Goal: Check status: Check status

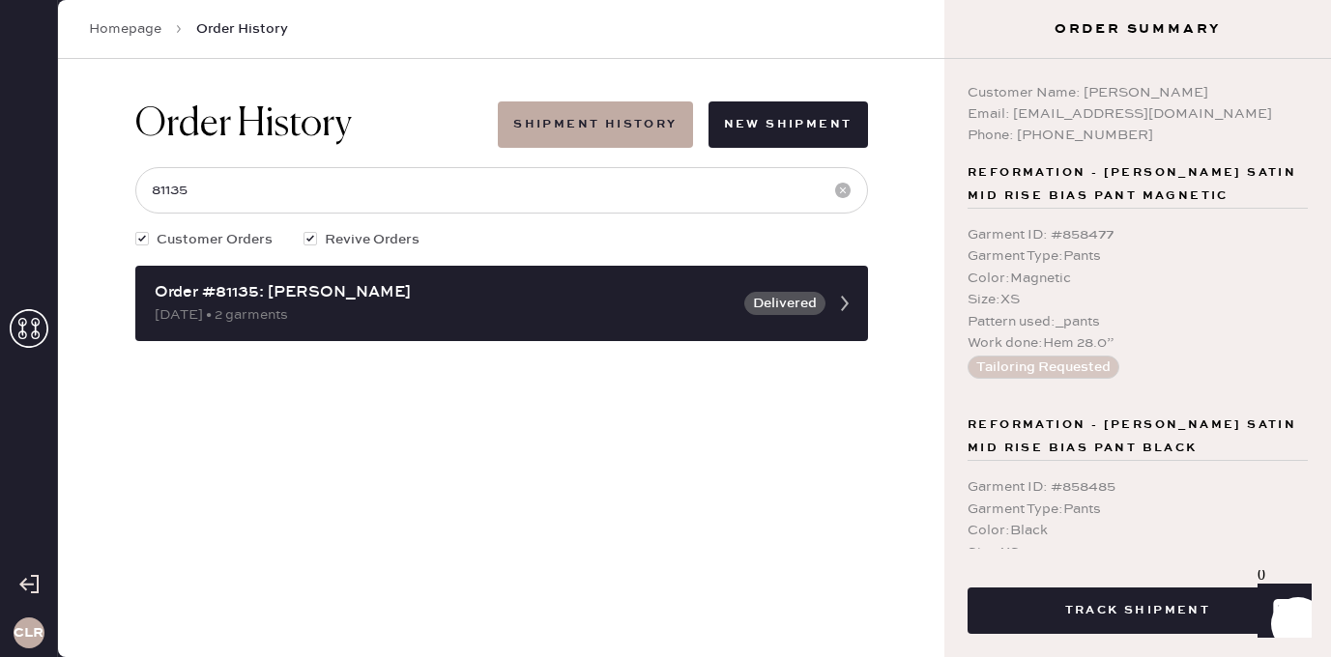
click at [24, 325] on use at bounding box center [29, 328] width 39 height 39
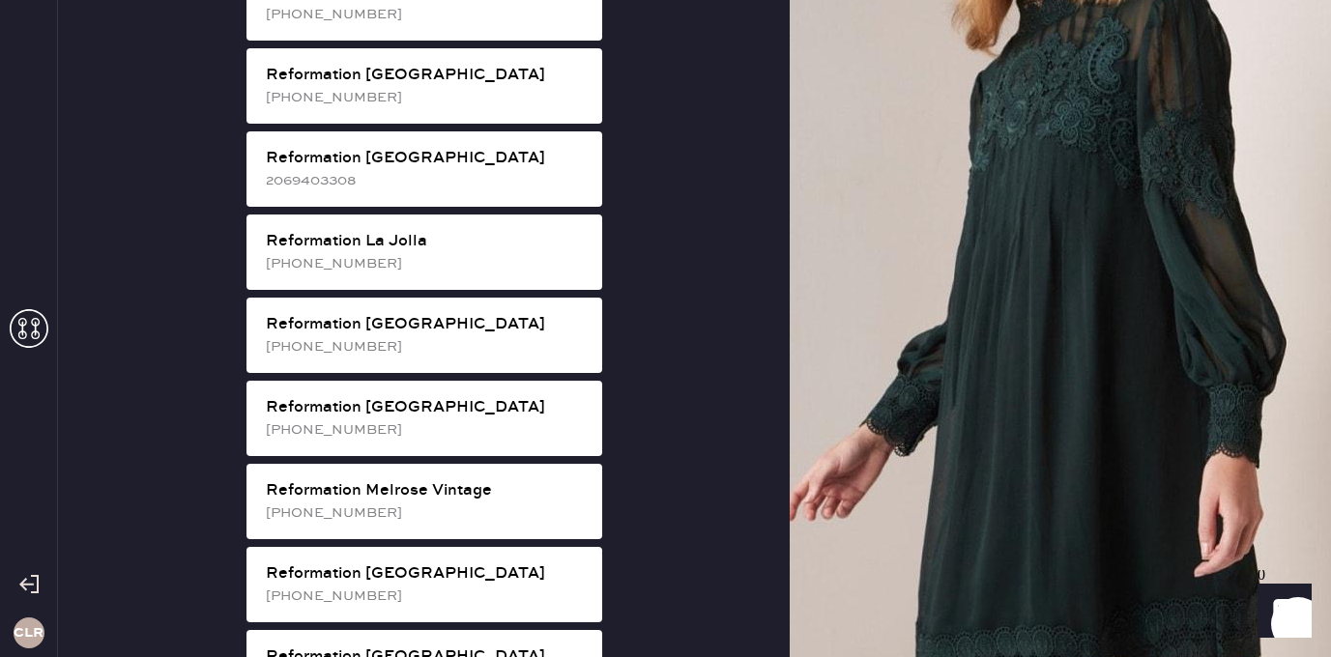
scroll to position [1829, 0]
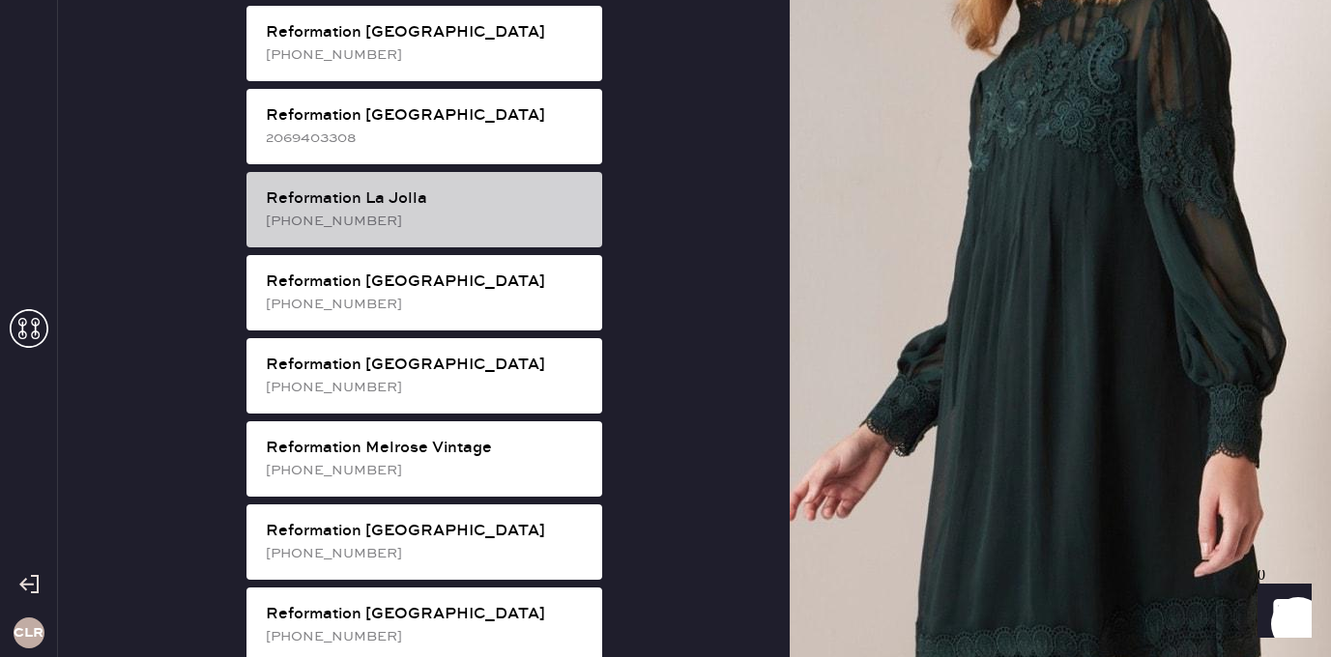
click at [469, 211] on div "[PHONE_NUMBER]" at bounding box center [426, 221] width 321 height 21
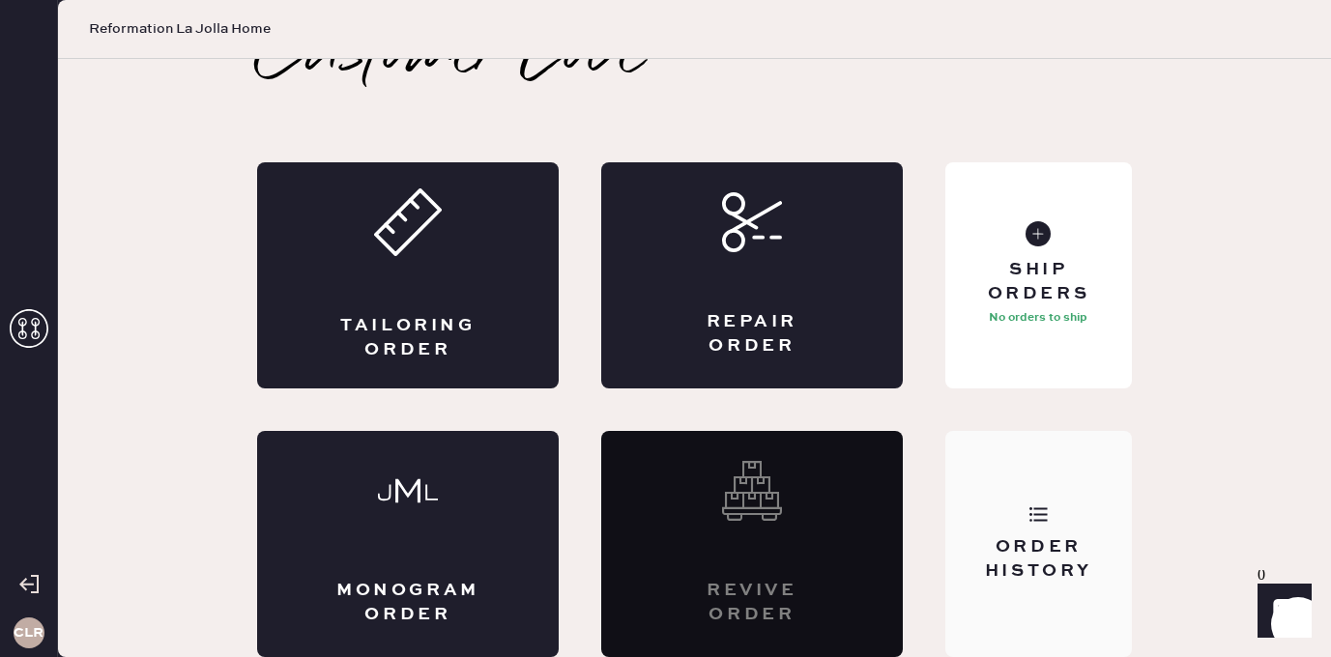
click at [1009, 446] on div "Order History" at bounding box center [1038, 544] width 187 height 226
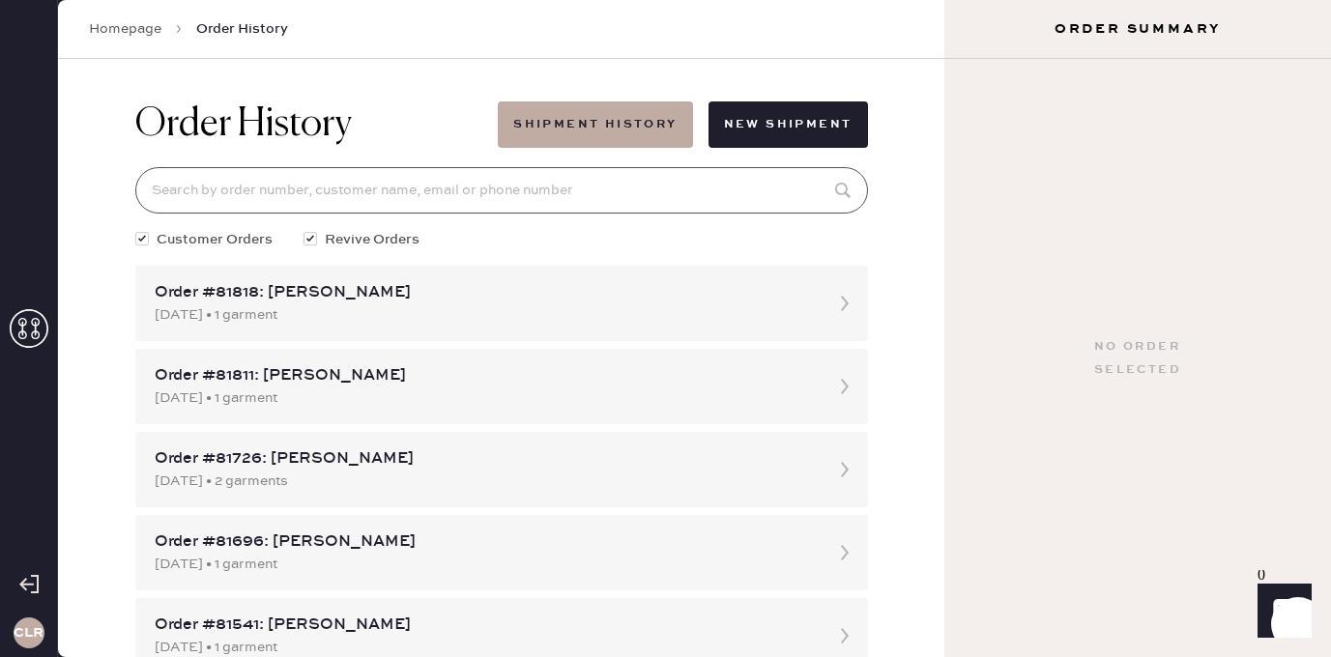
click at [510, 196] on input at bounding box center [501, 190] width 733 height 46
paste input "81521"
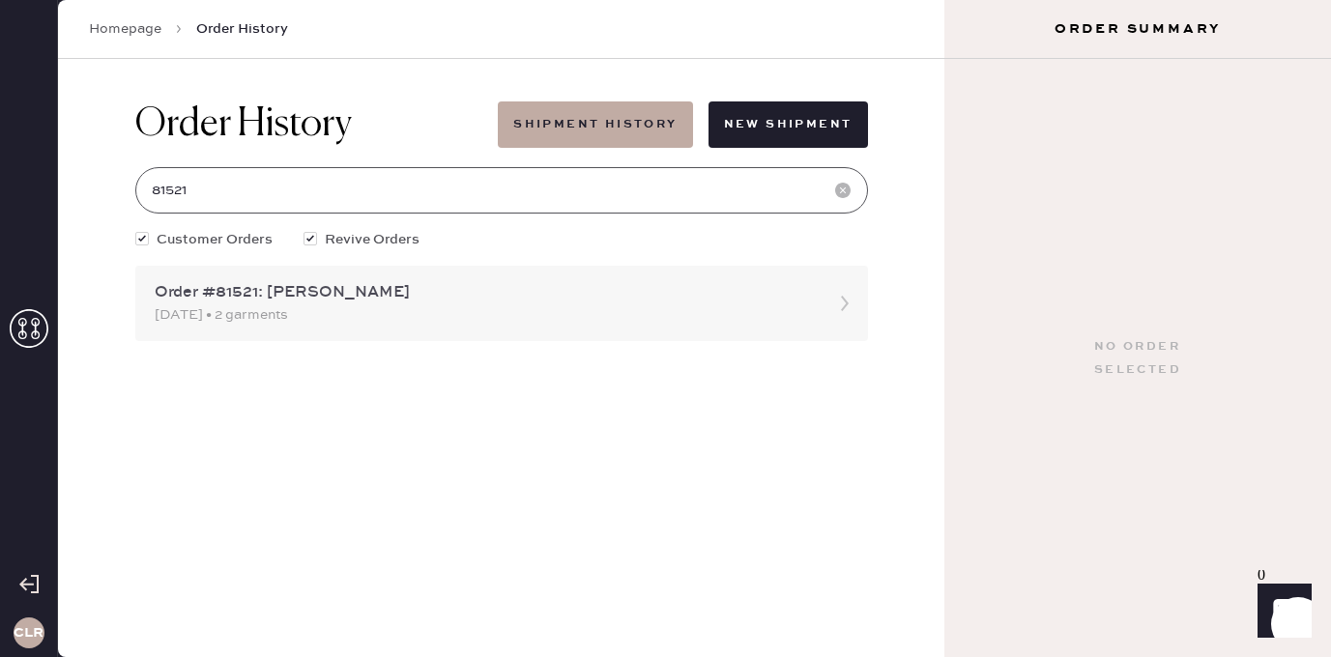
type input "81521"
click at [292, 314] on div "[DATE] • 2 garments" at bounding box center [484, 314] width 659 height 21
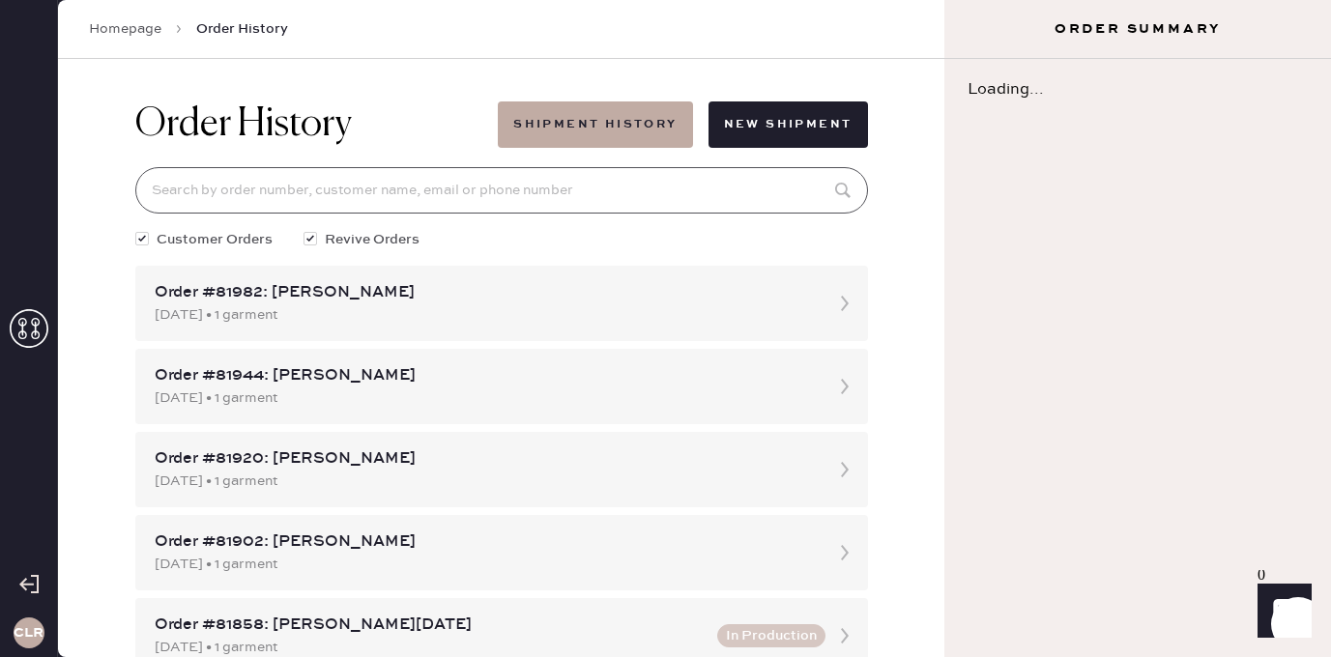
click at [341, 203] on input at bounding box center [501, 190] width 733 height 46
paste input "81521"
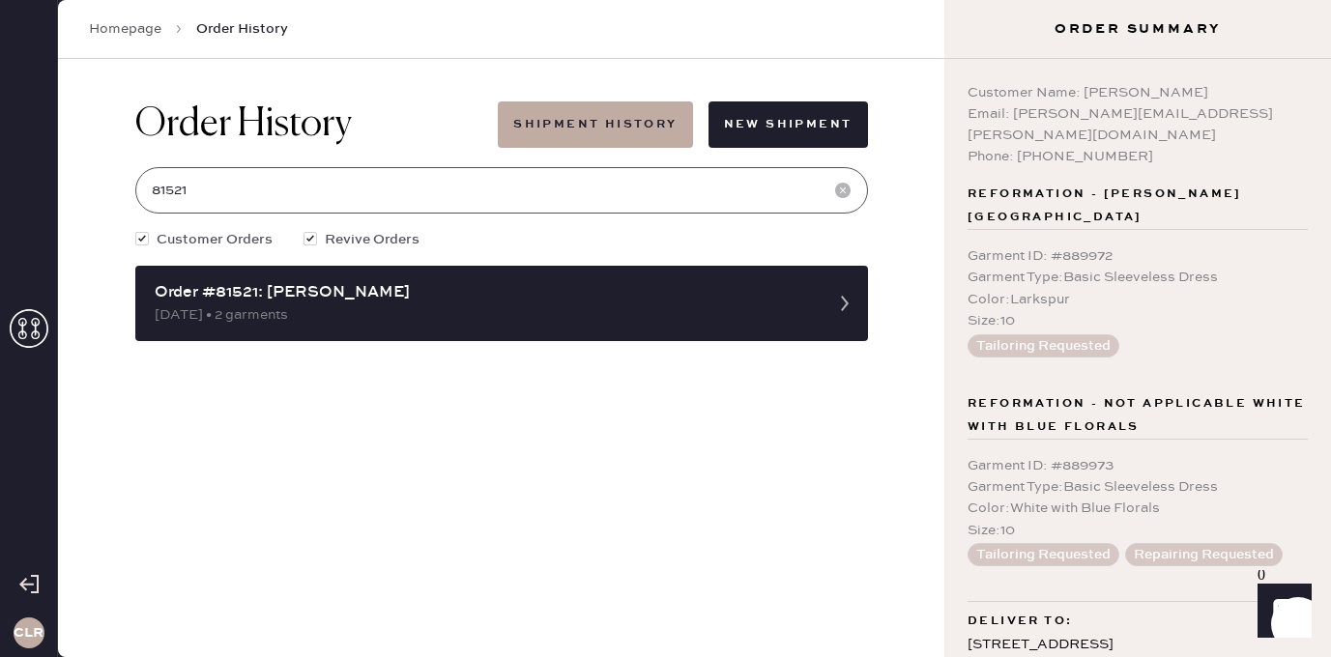
type input "81521"
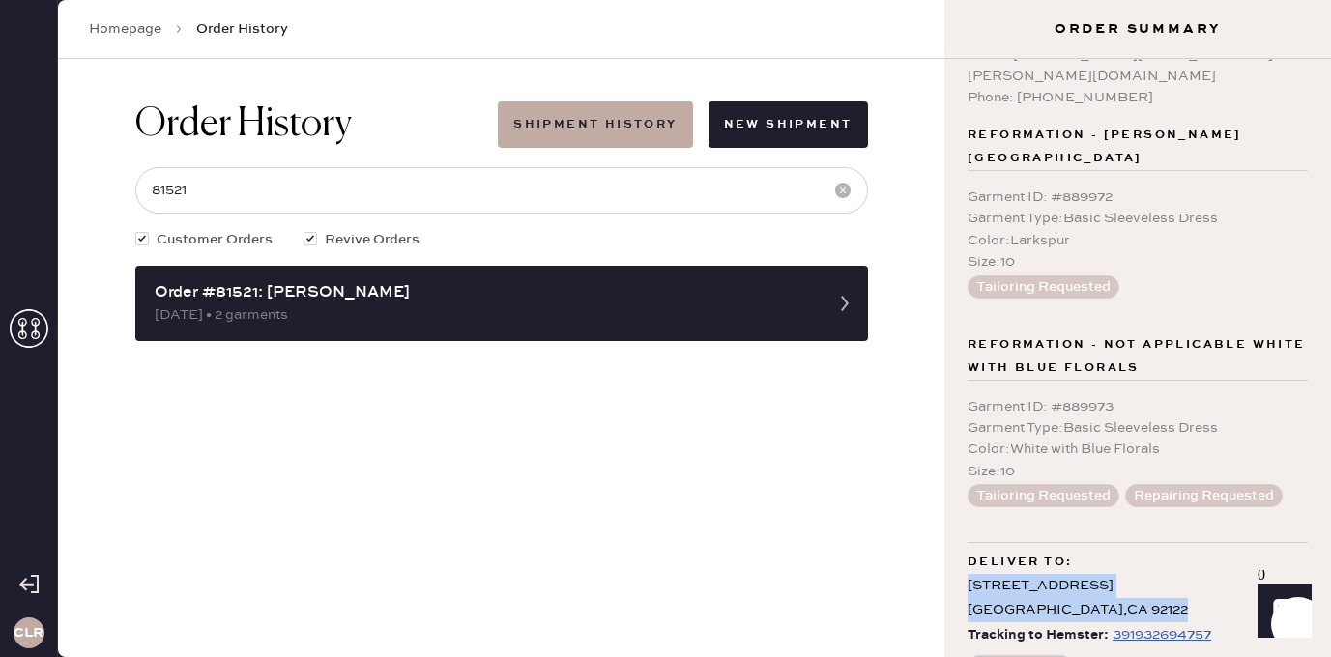
drag, startPoint x: 1110, startPoint y: 572, endPoint x: 958, endPoint y: 534, distance: 157.3
click at [958, 534] on div "Customer Name: [PERSON_NAME] Email: [PERSON_NAME][EMAIL_ADDRESS][PERSON_NAME][D…" at bounding box center [1137, 358] width 387 height 598
copy div "[STREET_ADDRESS]"
click at [15, 328] on icon at bounding box center [29, 328] width 39 height 39
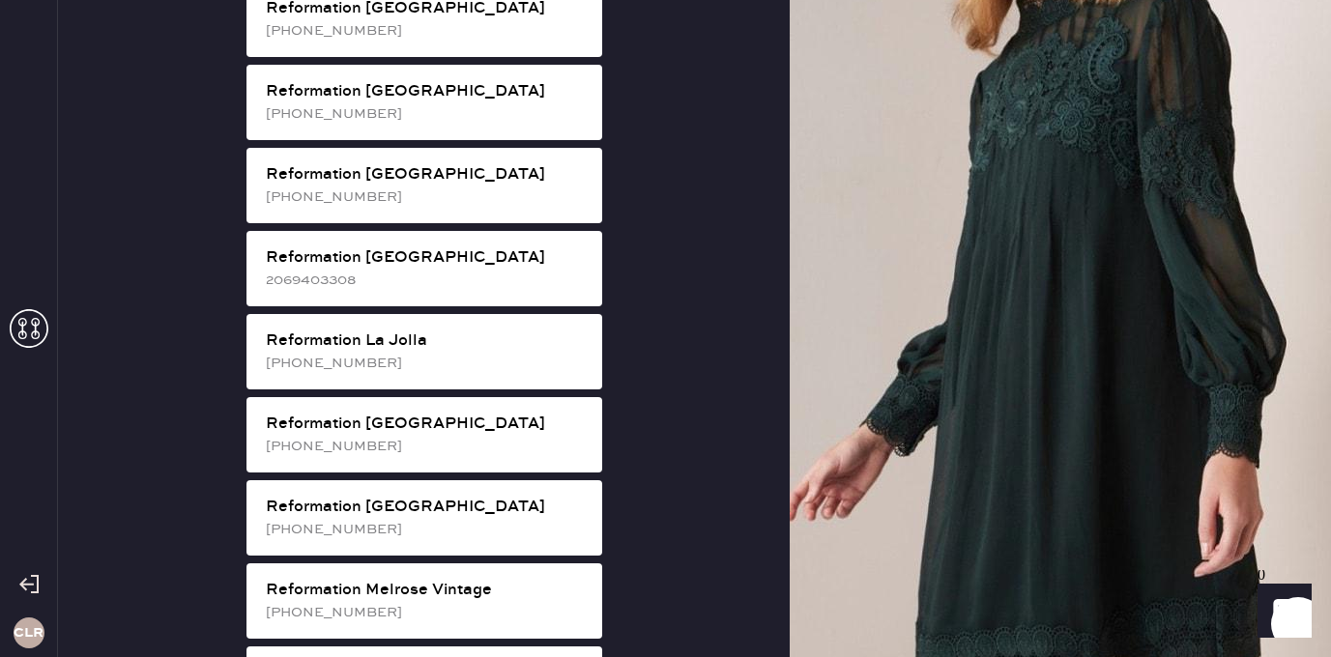
scroll to position [1742, 0]
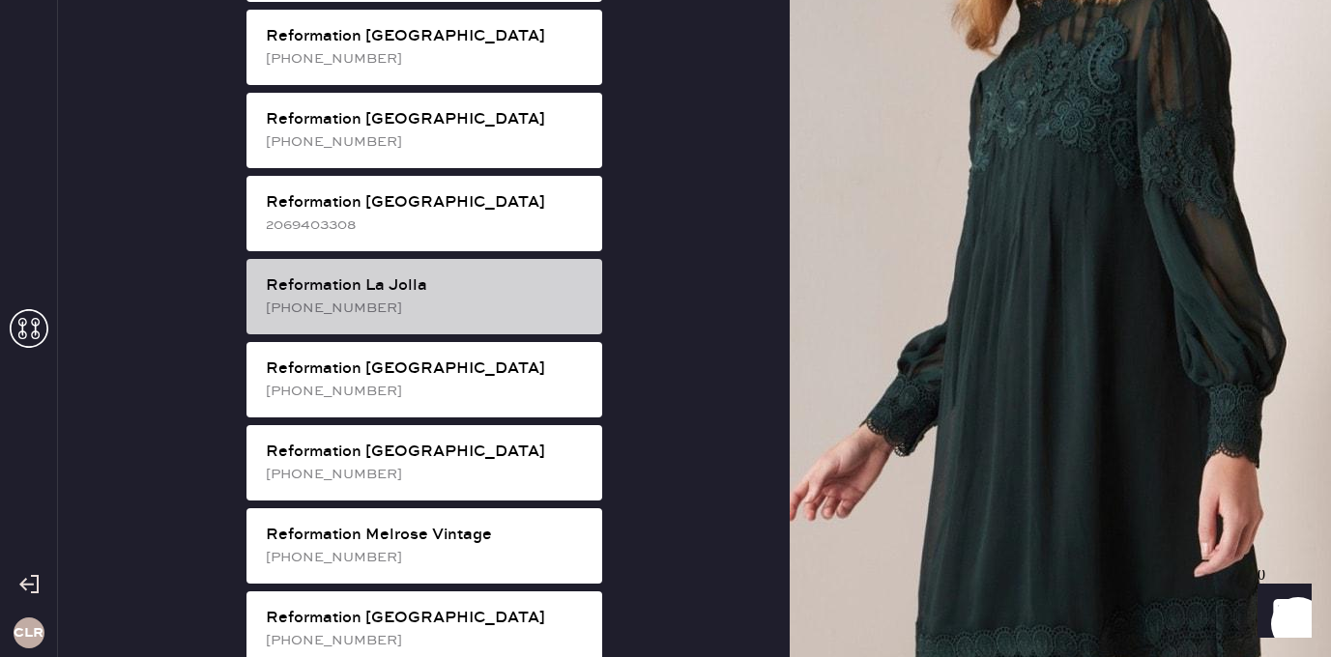
click at [459, 274] on div "Reformation La Jolla" at bounding box center [426, 285] width 321 height 23
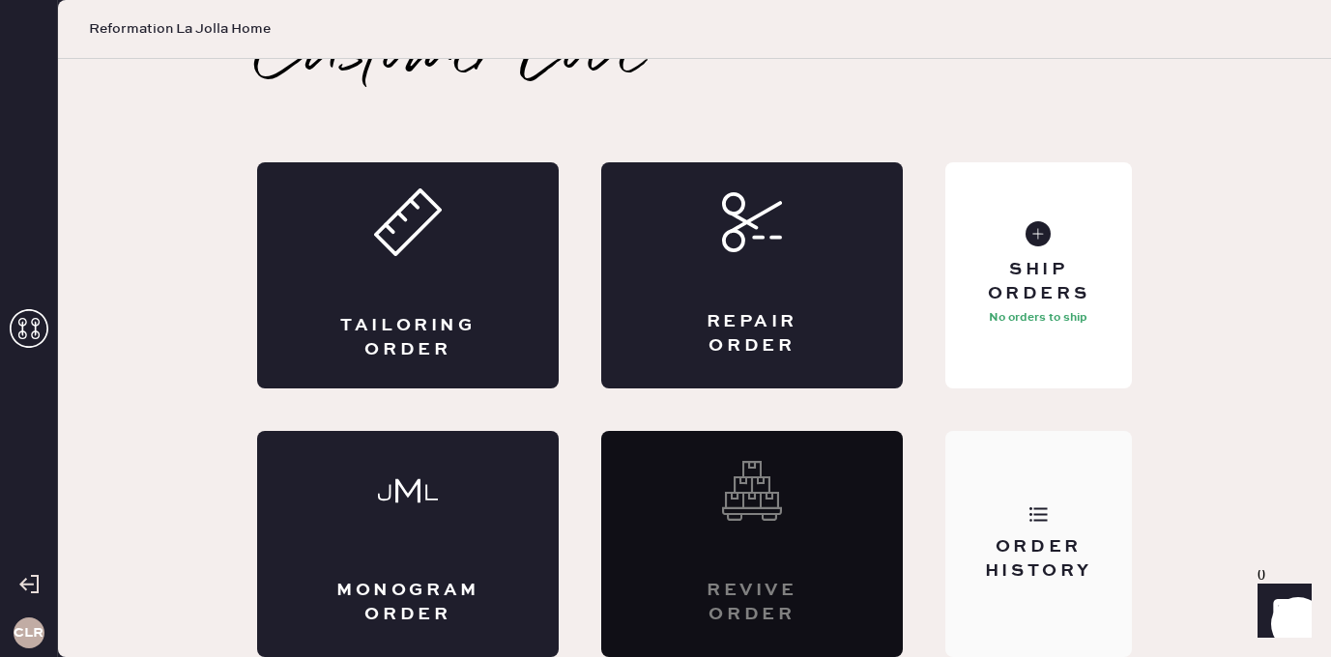
click at [1088, 472] on div "Order History" at bounding box center [1038, 544] width 187 height 226
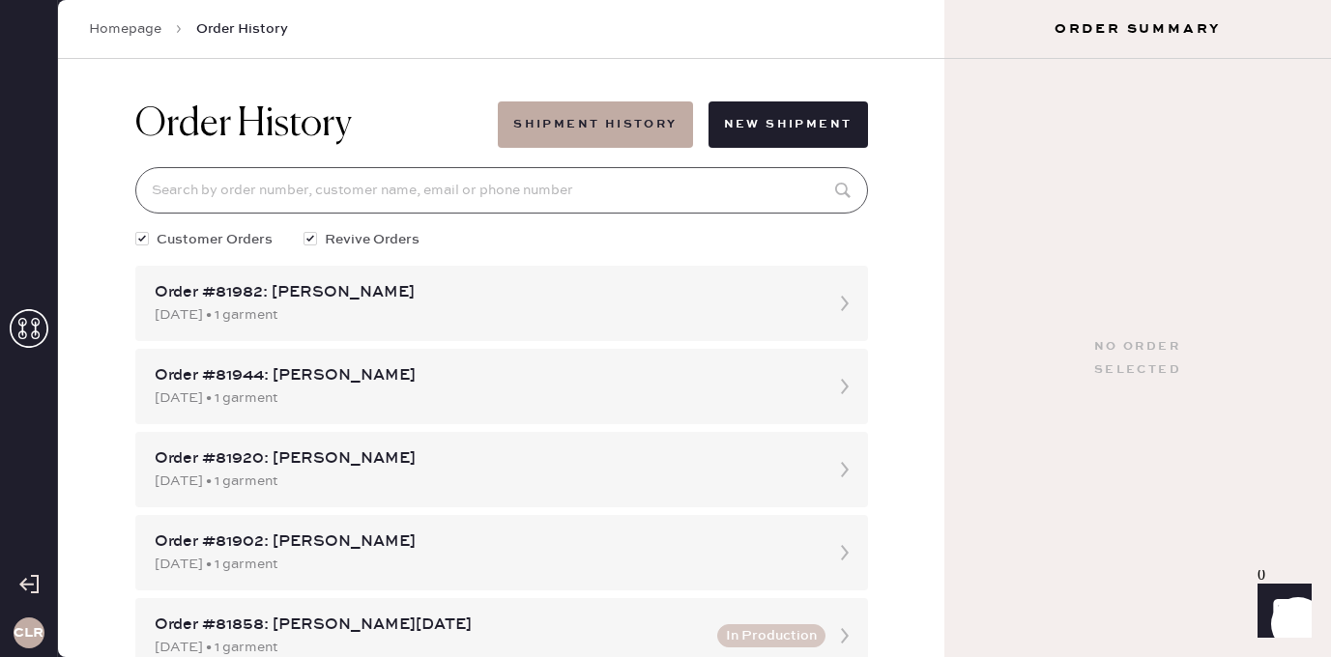
click at [527, 194] on input at bounding box center [501, 190] width 733 height 46
paste input "79965"
type input "79965"
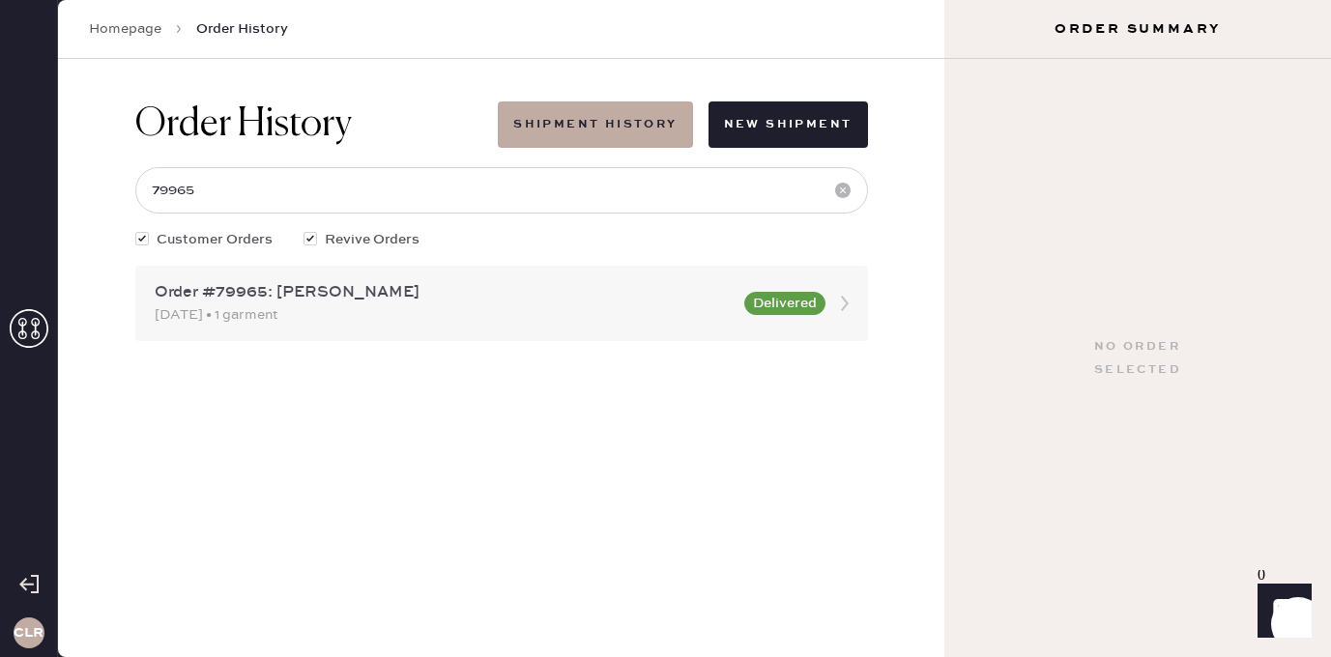
click at [283, 292] on div "Order #79965: [PERSON_NAME]" at bounding box center [444, 292] width 578 height 23
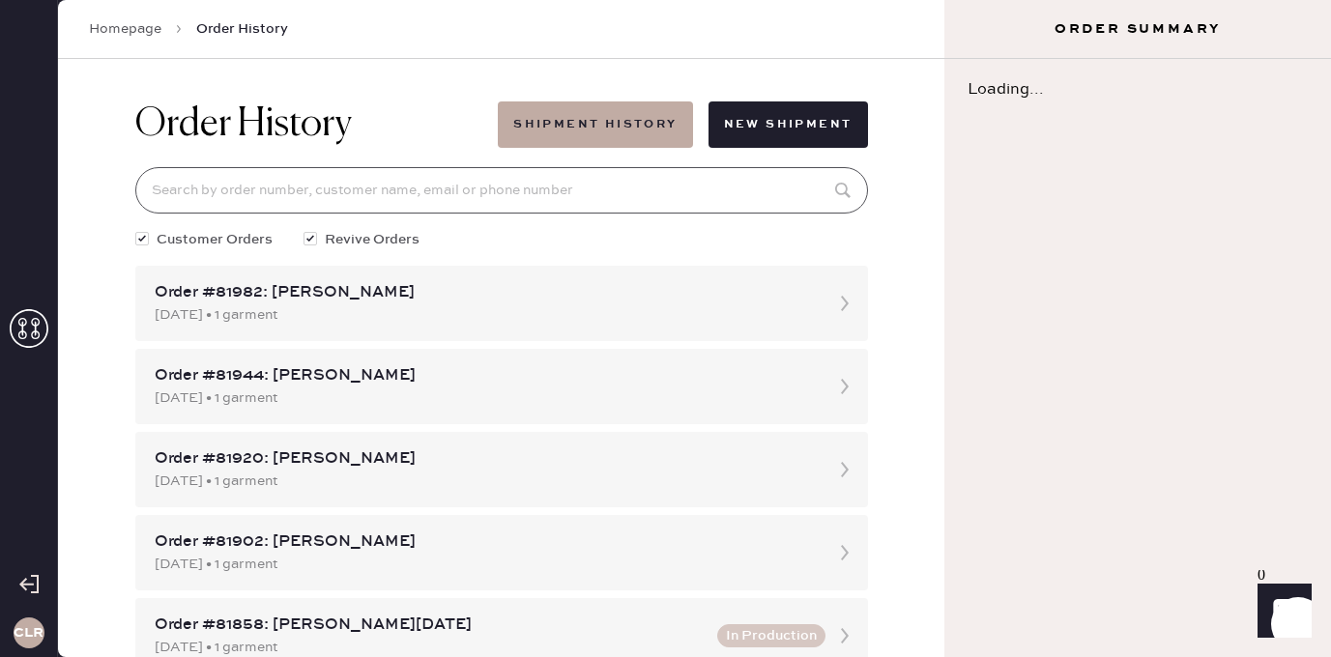
click at [317, 210] on input at bounding box center [501, 190] width 733 height 46
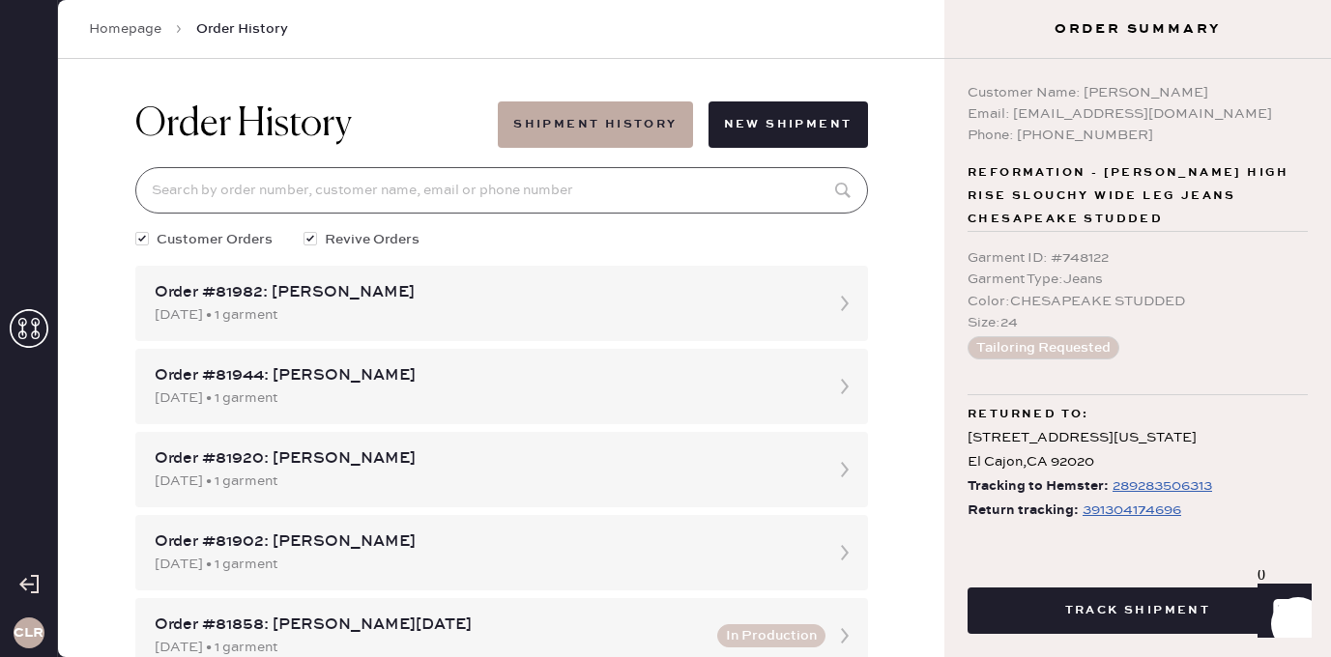
paste input "79965"
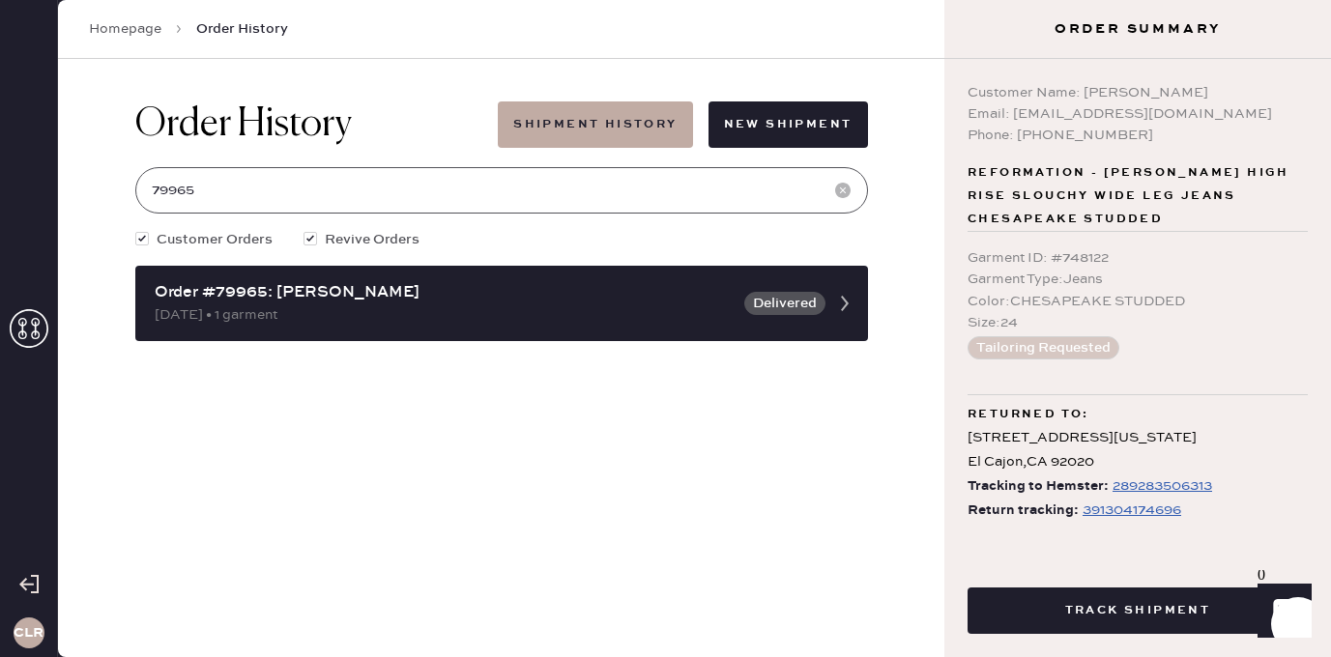
type input "79965"
drag, startPoint x: 1082, startPoint y: 94, endPoint x: 1216, endPoint y: 94, distance: 133.4
click at [1216, 94] on div "Customer Name: [PERSON_NAME]" at bounding box center [1137, 92] width 340 height 21
copy div "[PERSON_NAME]"
click at [1153, 196] on span "Reformation - [PERSON_NAME] High Rise Slouchy Wide Leg Jeans CHESAPEAKE STUDDED" at bounding box center [1137, 196] width 340 height 70
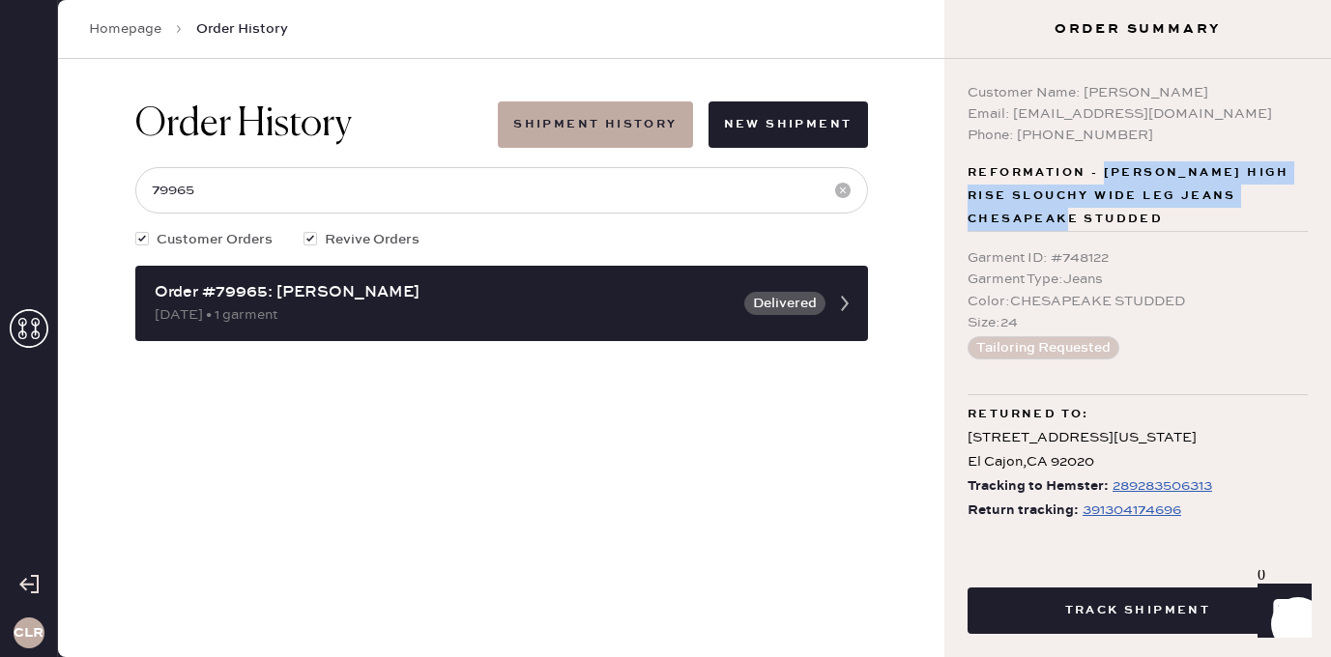
drag, startPoint x: 1102, startPoint y: 167, endPoint x: 1114, endPoint y: 222, distance: 56.5
click at [1114, 222] on span "Reformation - [PERSON_NAME] High Rise Slouchy Wide Leg Jeans CHESAPEAKE STUDDED" at bounding box center [1137, 196] width 340 height 70
copy span "[PERSON_NAME] High Rise Slouchy Wide Leg Jeans CHESAPEAKE STUDDED"
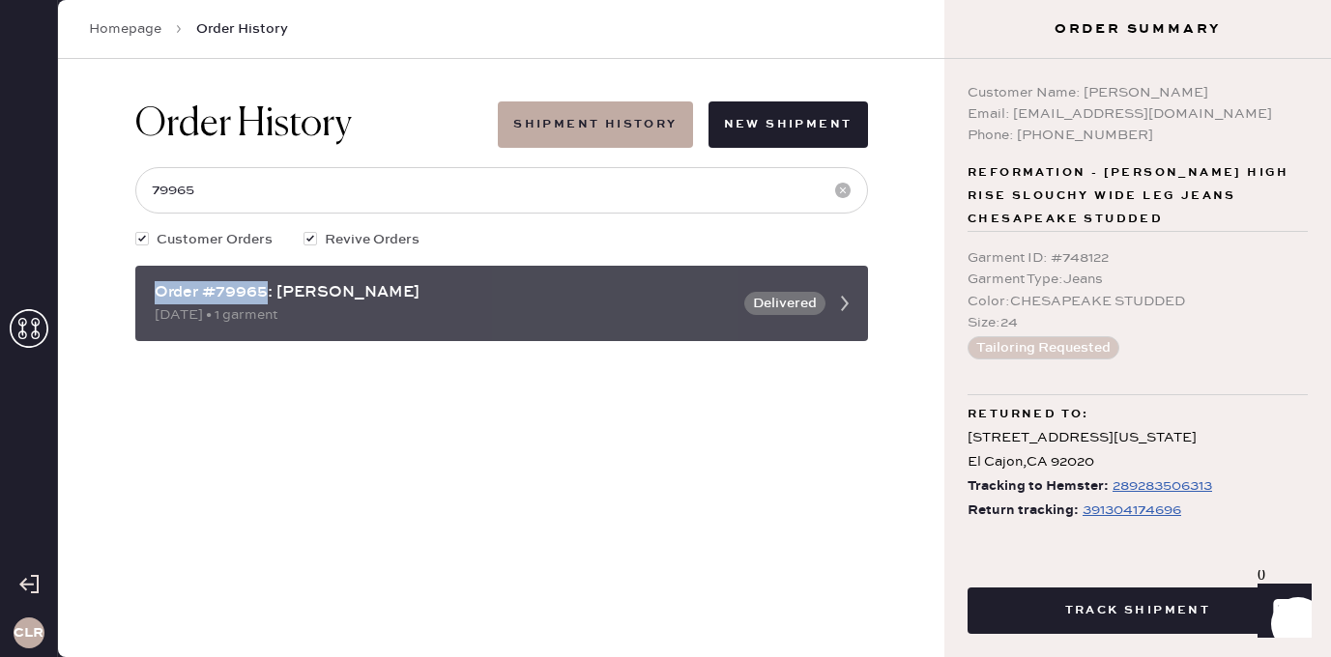
drag, startPoint x: 267, startPoint y: 291, endPoint x: 155, endPoint y: 291, distance: 112.1
click at [155, 291] on div "Order #79965: [PERSON_NAME]" at bounding box center [444, 292] width 578 height 23
copy div "Order #79965"
